Goal: Task Accomplishment & Management: Use online tool/utility

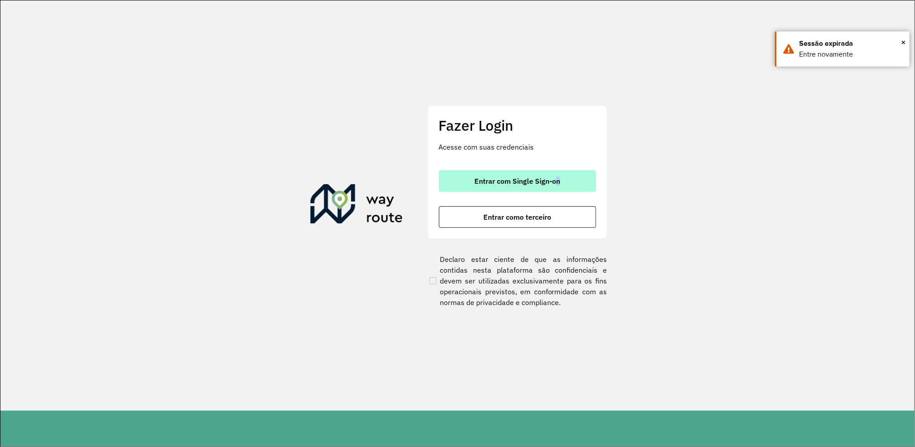
drag, startPoint x: 541, startPoint y: 195, endPoint x: 558, endPoint y: 183, distance: 20.9
click at [558, 183] on div "Entrar com Single Sign-on Entrar como terceiro" at bounding box center [517, 198] width 157 height 57
click at [558, 183] on span "Entrar com Single Sign-on" at bounding box center [517, 180] width 86 height 7
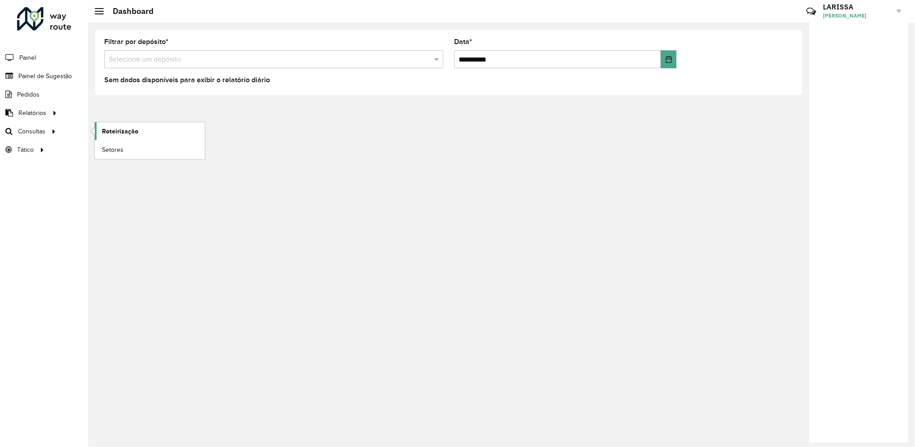
click at [105, 123] on link "Roteirização" at bounding box center [150, 131] width 110 height 18
click at [19, 444] on div "Roteirizador AmbevTech Painel Painel de Sugestão Pedidos Relatórios Clientes Cl…" at bounding box center [44, 223] width 88 height 447
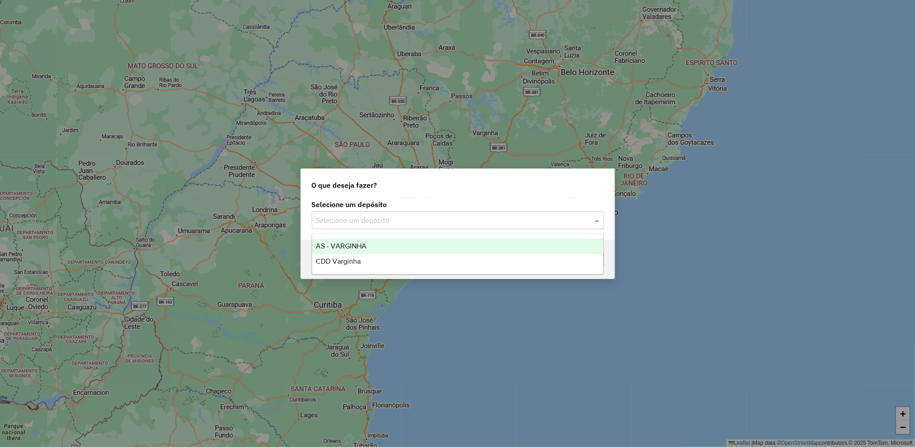
click at [402, 220] on input "text" at bounding box center [448, 220] width 265 height 11
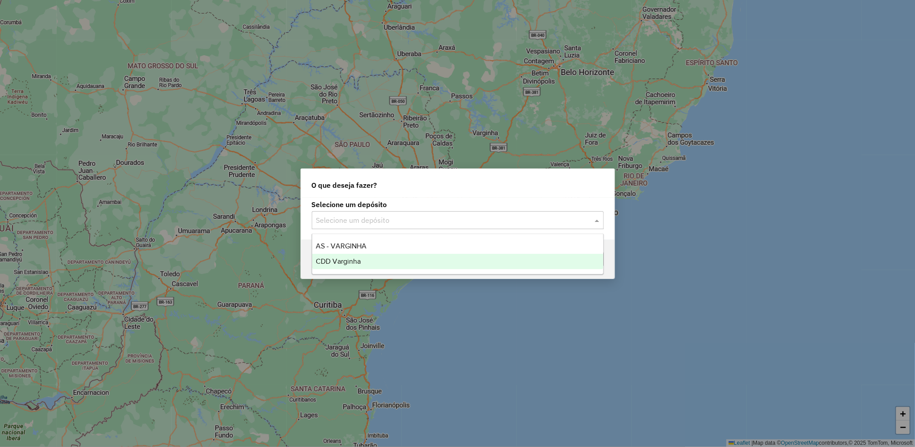
click at [376, 261] on div "CDD Varginha" at bounding box center [457, 261] width 291 height 15
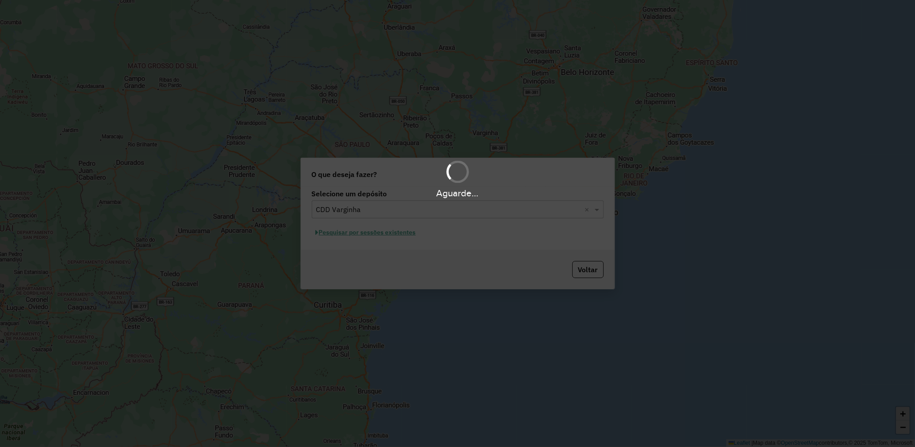
click at [377, 233] on div "Aguarde..." at bounding box center [457, 223] width 915 height 447
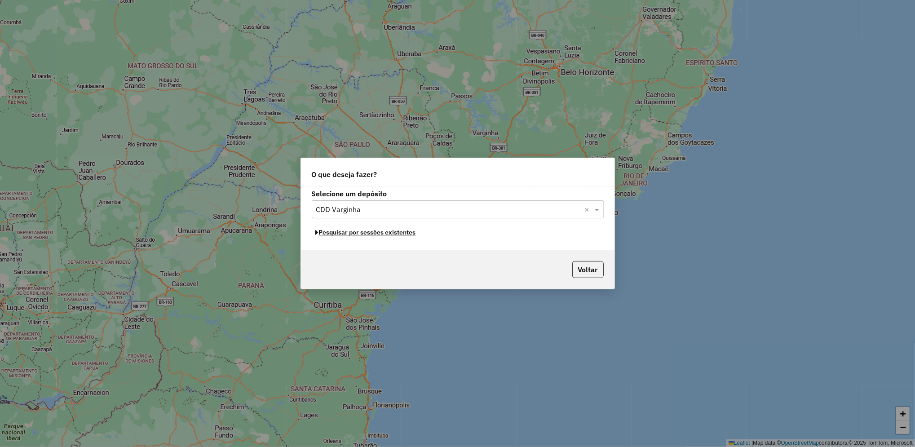
click at [377, 233] on button "Pesquisar por sessões existentes" at bounding box center [366, 232] width 108 height 14
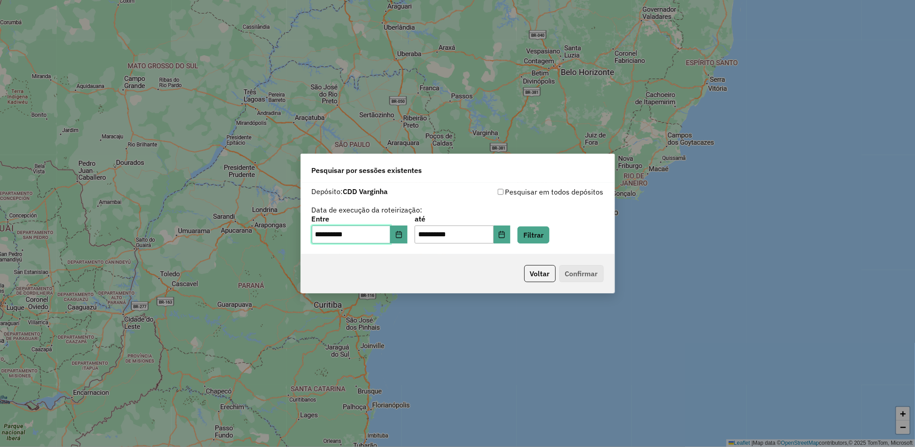
click at [377, 233] on input "**********" at bounding box center [351, 234] width 79 height 18
click at [542, 237] on button "Filtrar" at bounding box center [533, 234] width 32 height 17
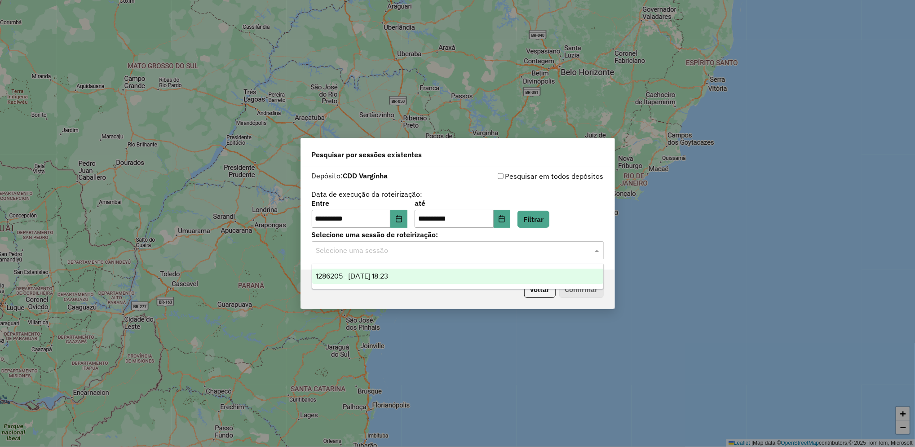
click at [460, 257] on div "Selecione uma sessão" at bounding box center [458, 250] width 292 height 18
click at [427, 271] on div "1286205 - 01/10/2025 18:23" at bounding box center [457, 275] width 291 height 15
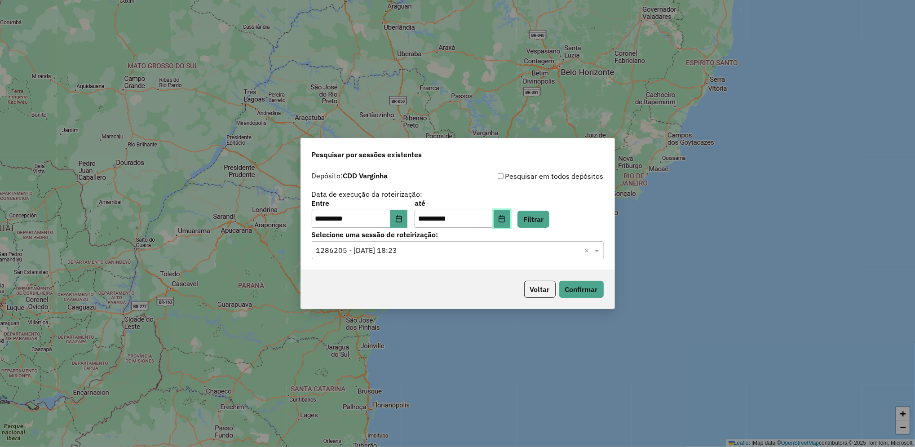
click at [510, 224] on button "Choose Date" at bounding box center [501, 219] width 17 height 18
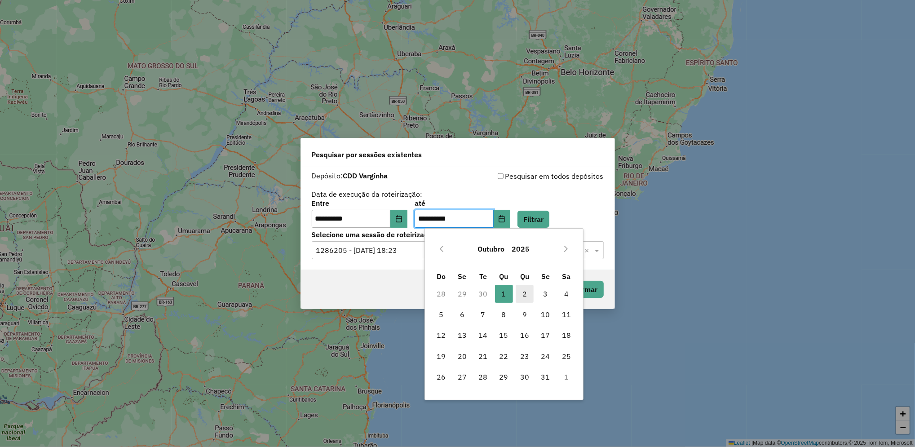
click at [525, 296] on span "2" at bounding box center [524, 294] width 18 height 18
type input "**********"
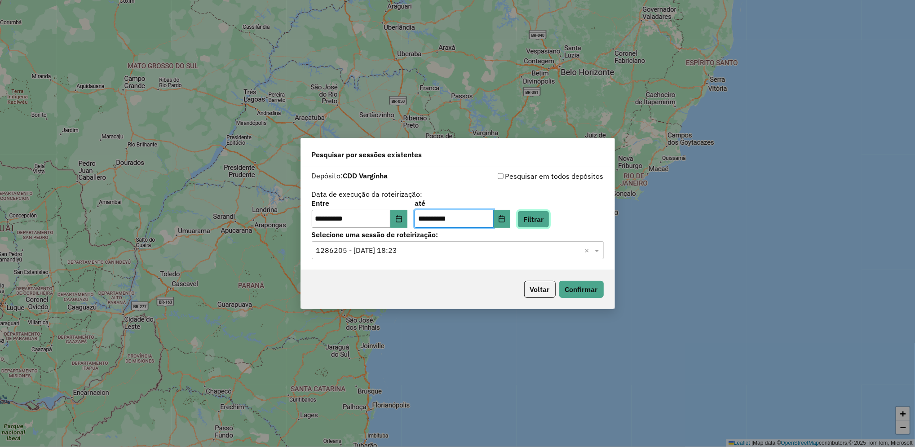
click at [549, 224] on button "Filtrar" at bounding box center [533, 219] width 32 height 17
click at [469, 255] on input "text" at bounding box center [448, 250] width 265 height 11
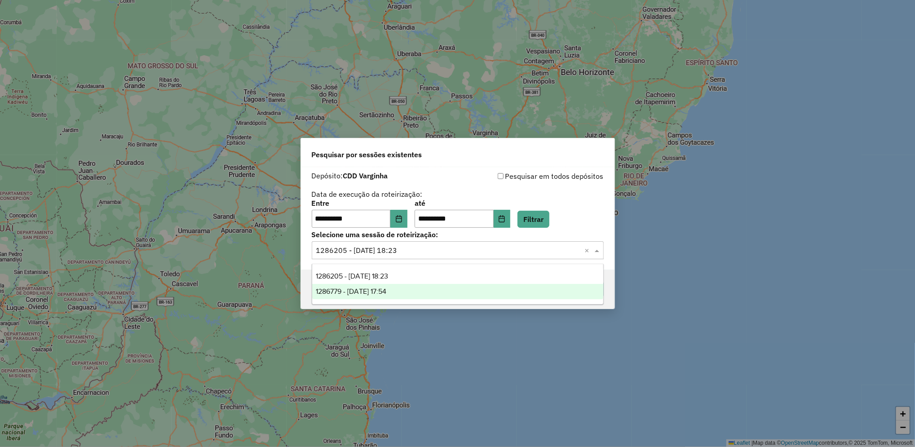
click at [421, 296] on div "1286779 - 02/10/2025 17:54" at bounding box center [457, 291] width 291 height 15
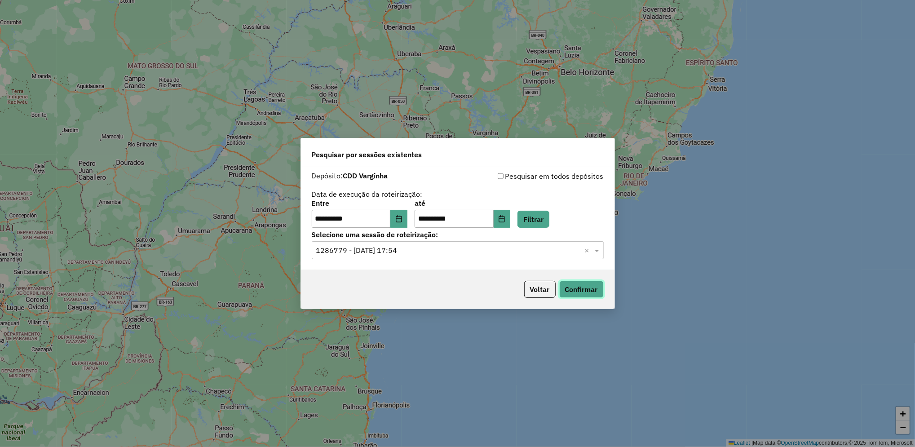
click at [589, 292] on button "Confirmar" at bounding box center [581, 289] width 44 height 17
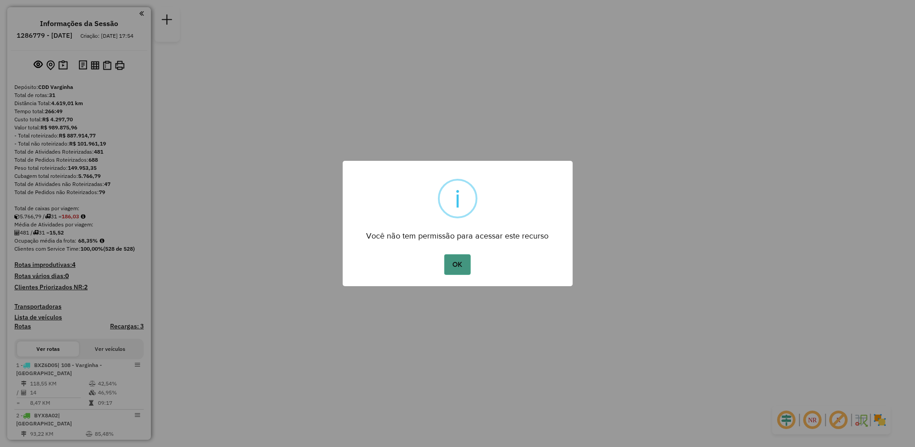
click at [453, 260] on button "OK" at bounding box center [457, 264] width 26 height 21
